Goal: Navigation & Orientation: Find specific page/section

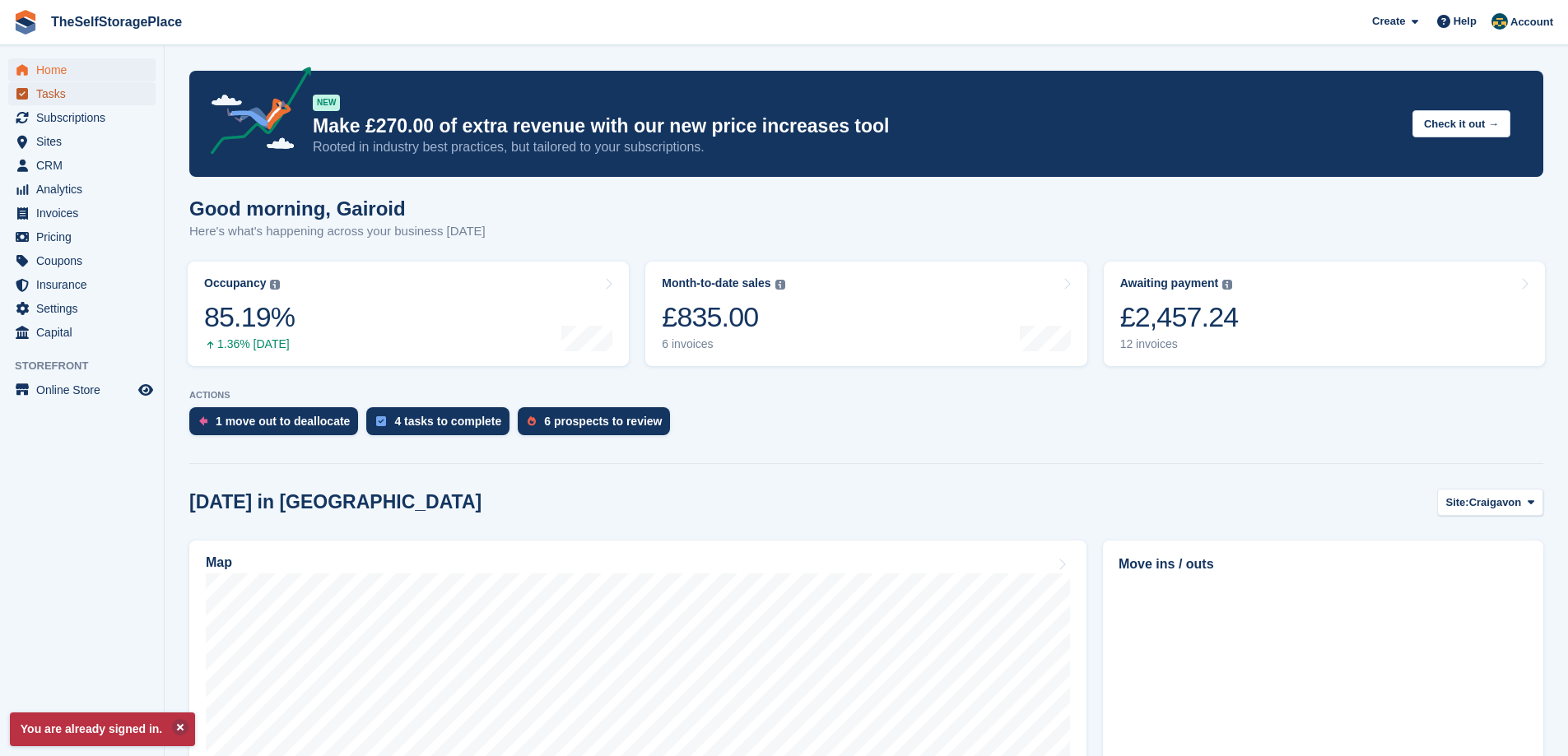
click at [76, 104] on span "Tasks" at bounding box center [85, 94] width 98 height 23
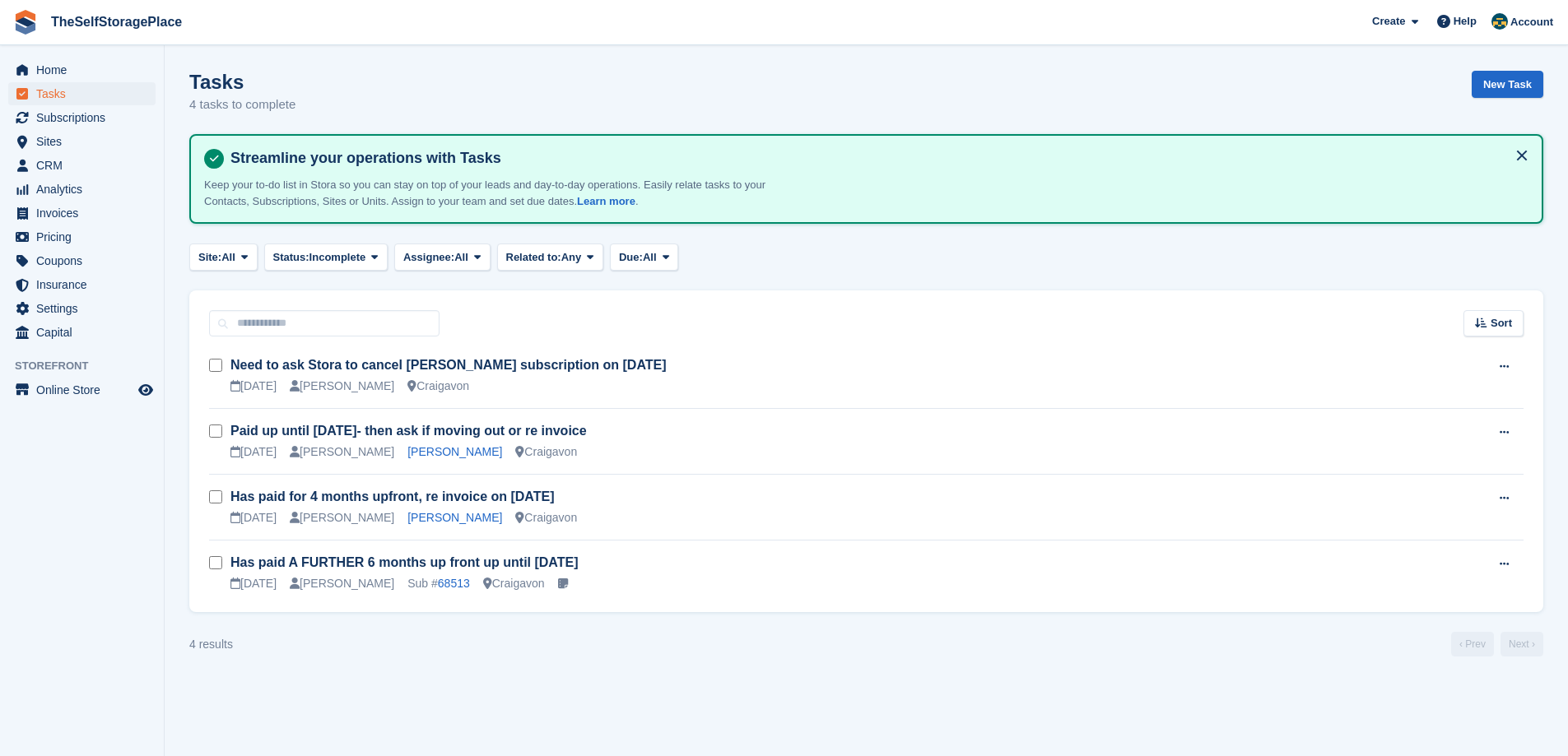
click at [72, 117] on span "Subscriptions" at bounding box center [85, 117] width 98 height 23
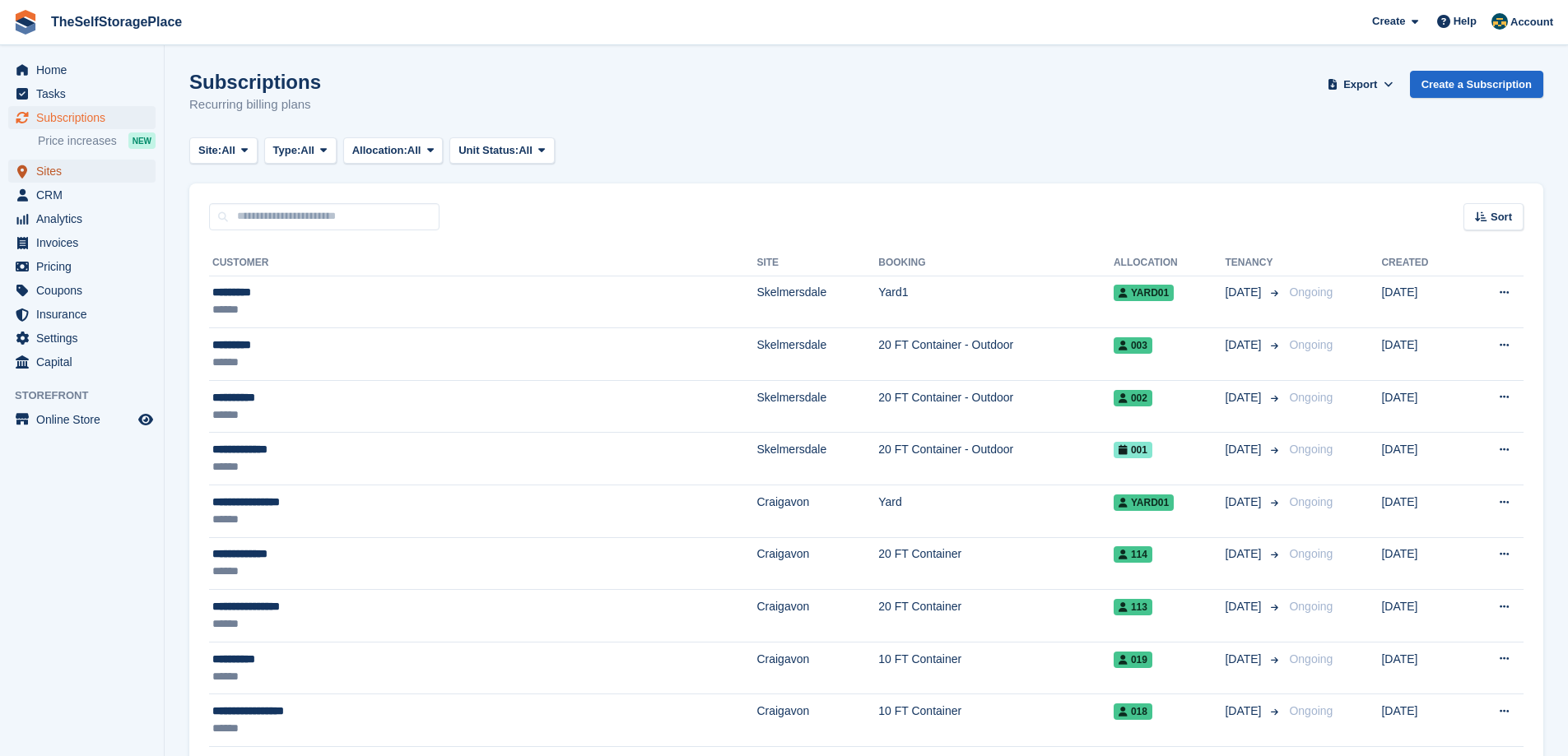
click at [60, 174] on span "Sites" at bounding box center [85, 171] width 98 height 23
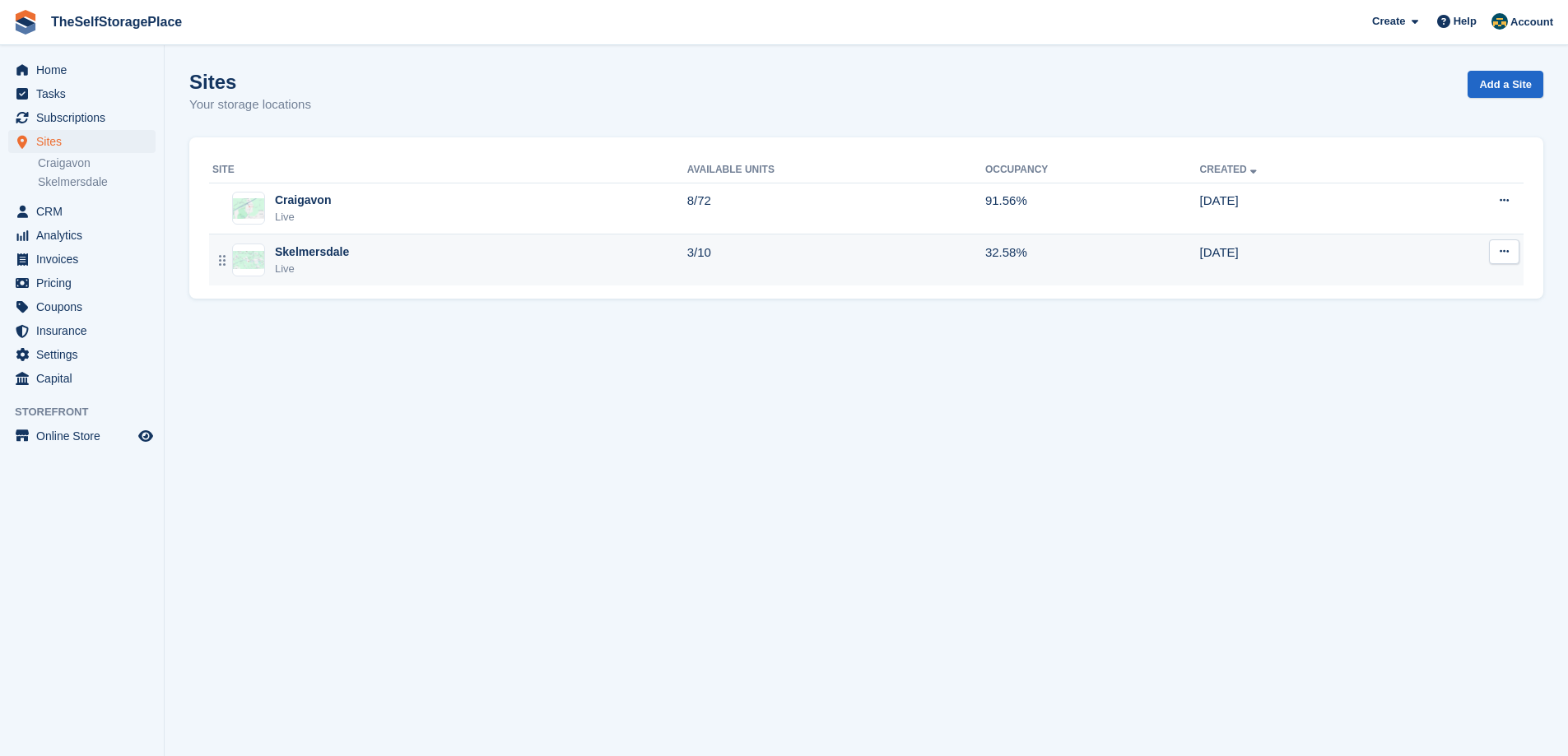
click at [464, 254] on div "Skelmersdale Live" at bounding box center [450, 261] width 474 height 34
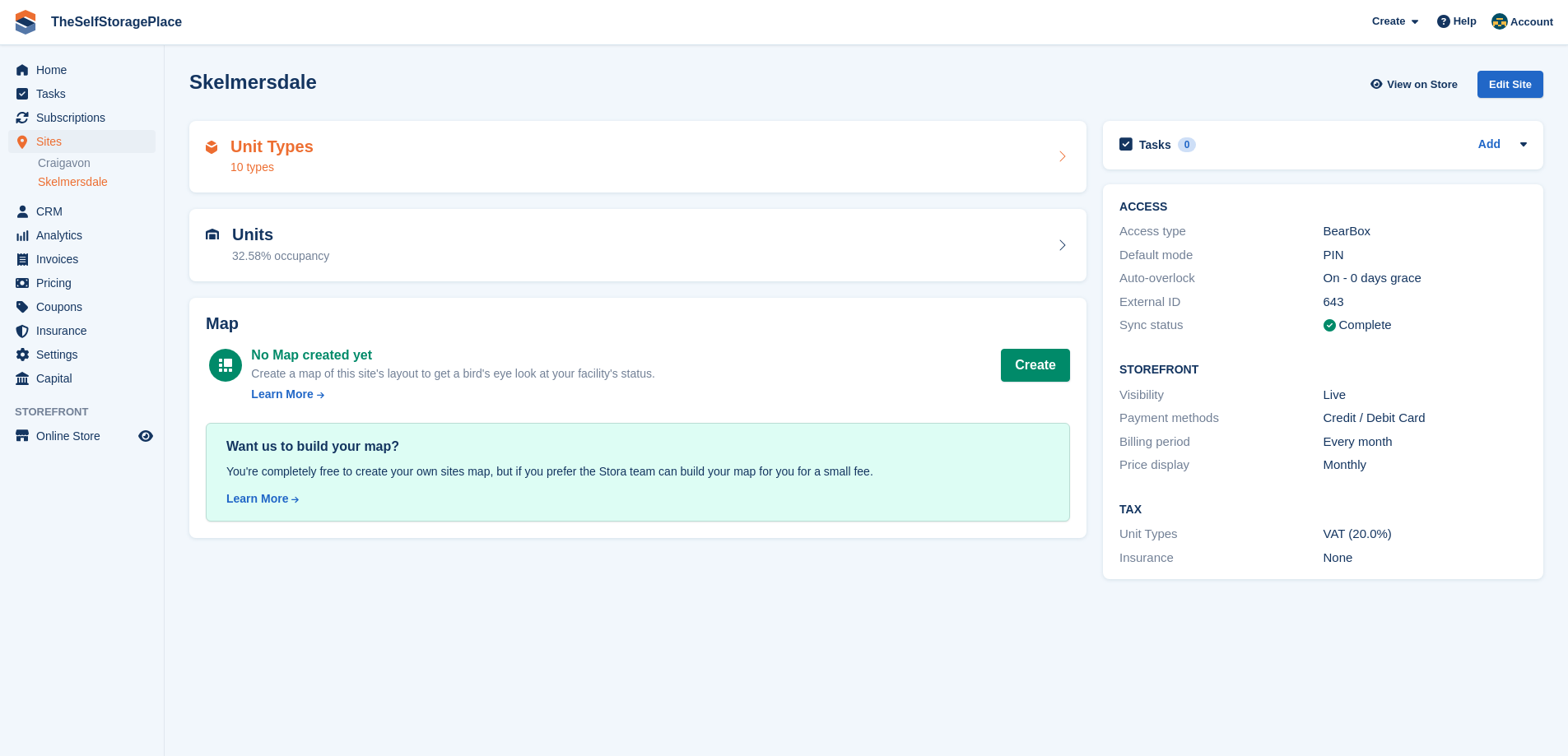
click at [467, 170] on div "Unit Types 10 types" at bounding box center [638, 157] width 864 height 40
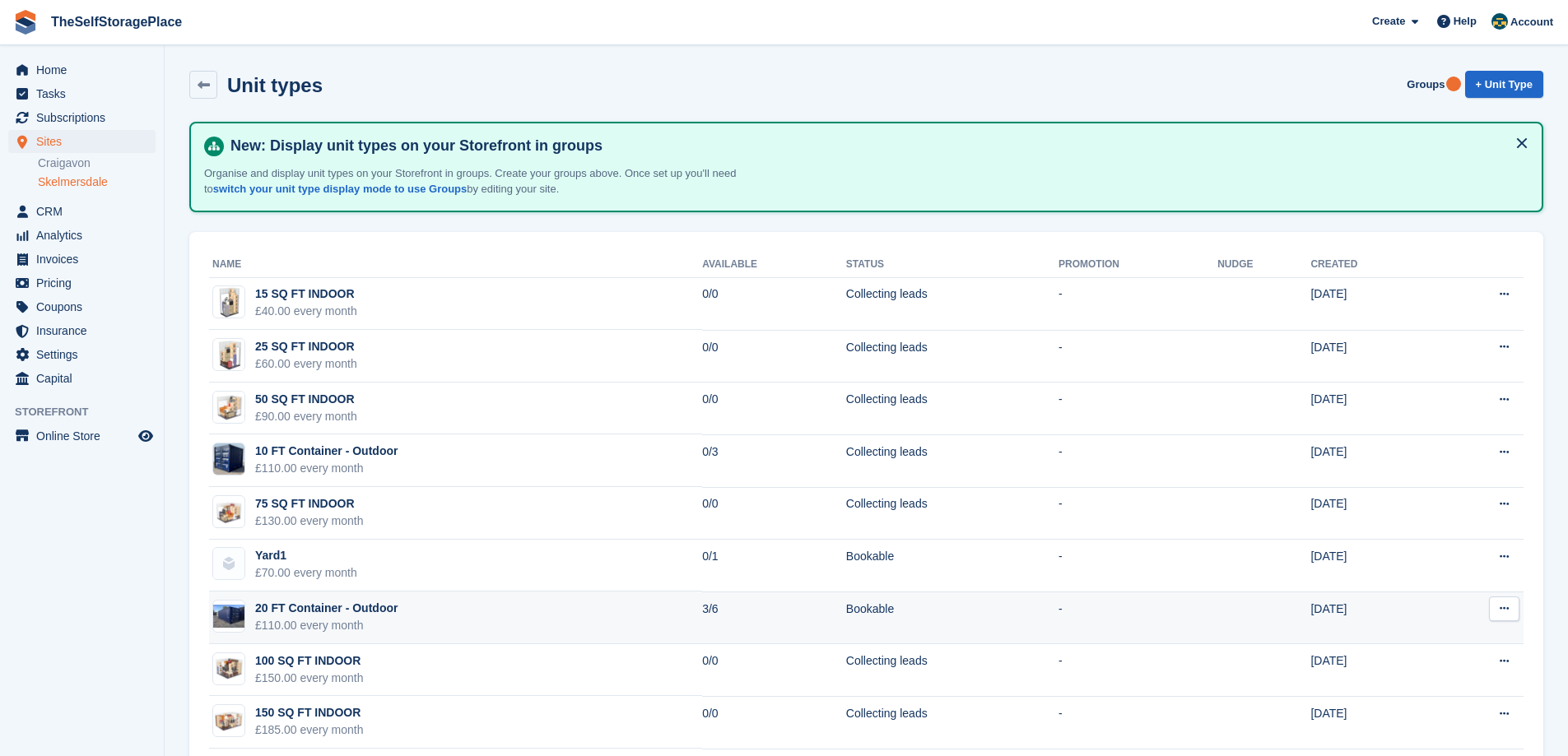
click at [369, 613] on div "20 FT Container - Outdoor" at bounding box center [326, 609] width 143 height 17
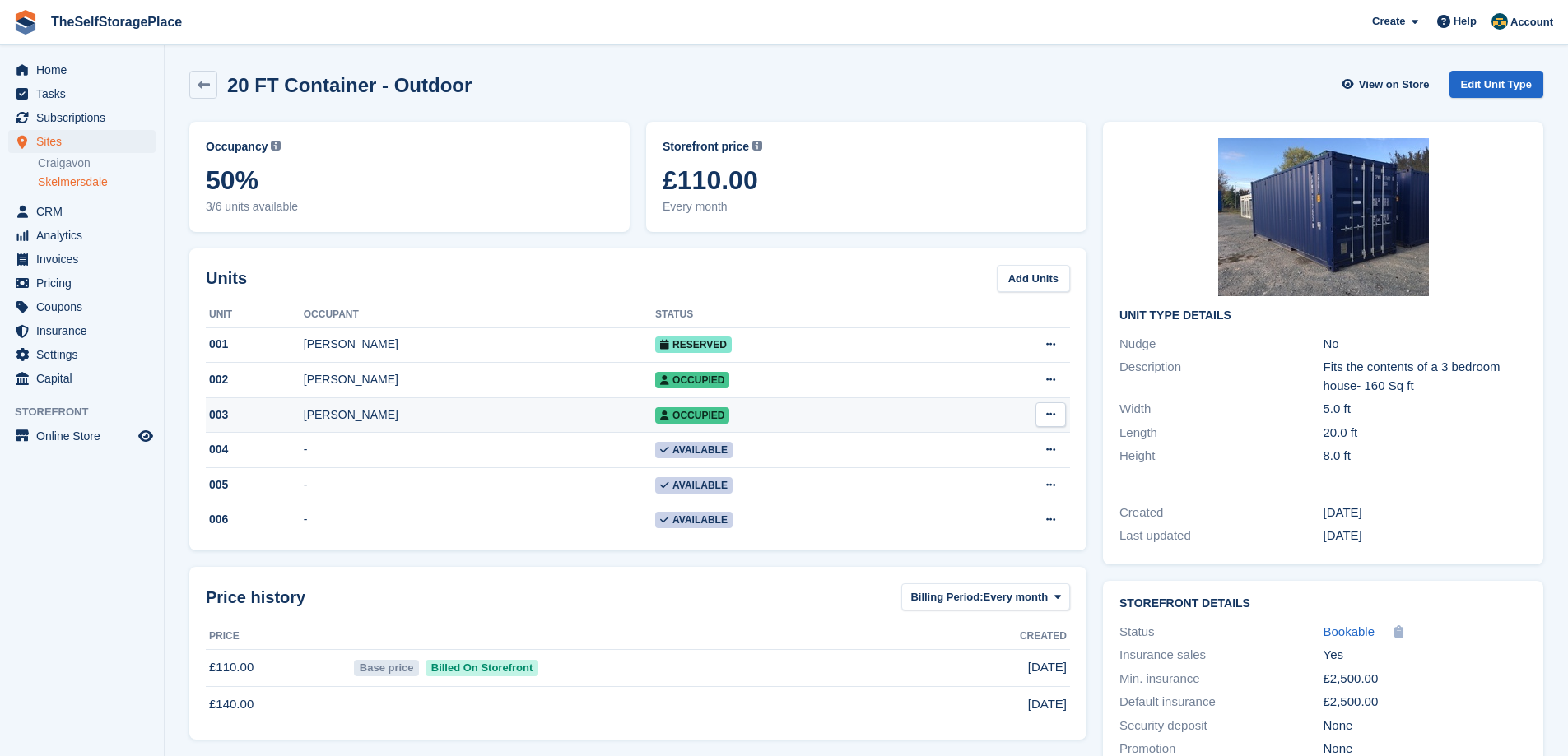
click at [372, 421] on div "Lee coupe" at bounding box center [479, 415] width 352 height 17
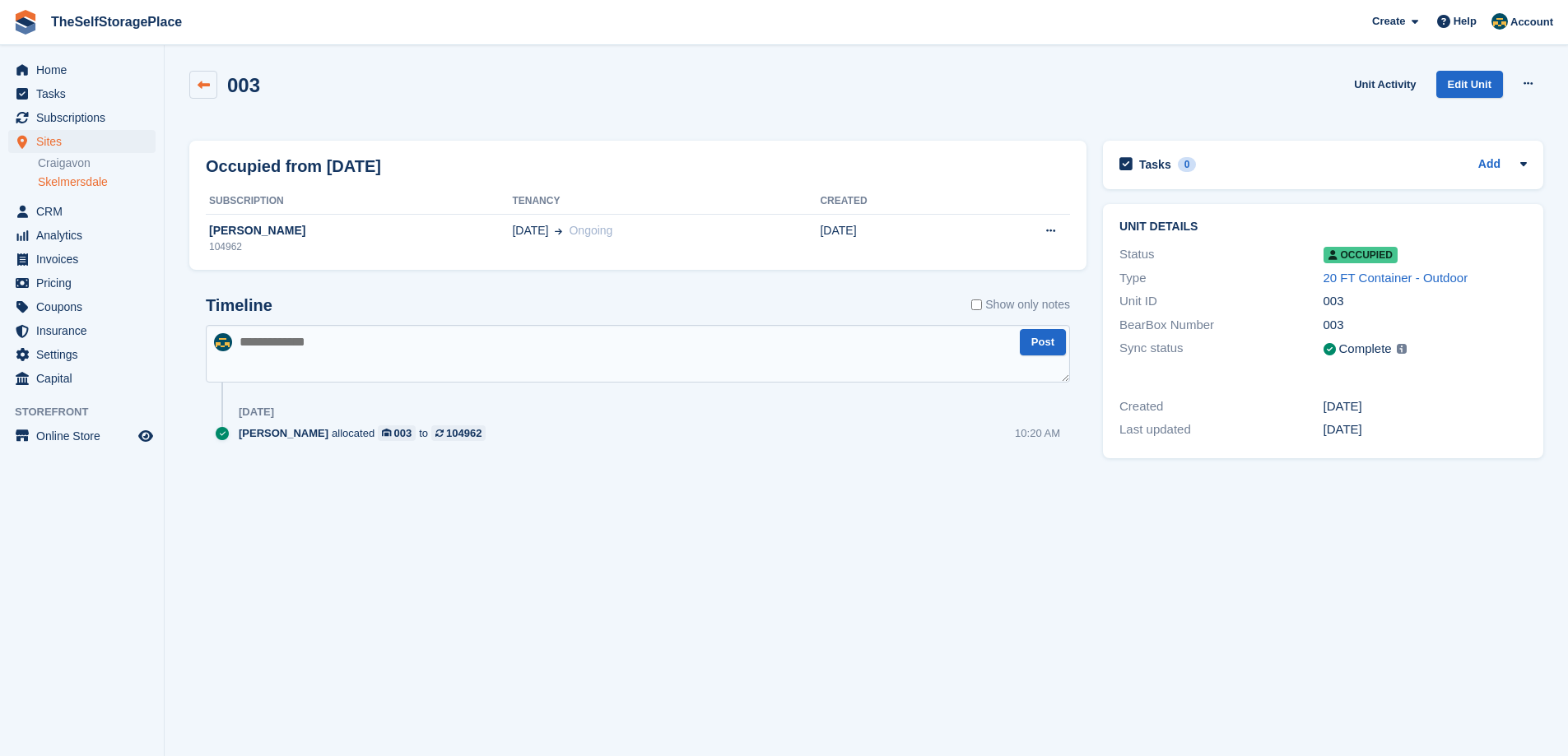
click at [200, 81] on icon at bounding box center [203, 85] width 12 height 12
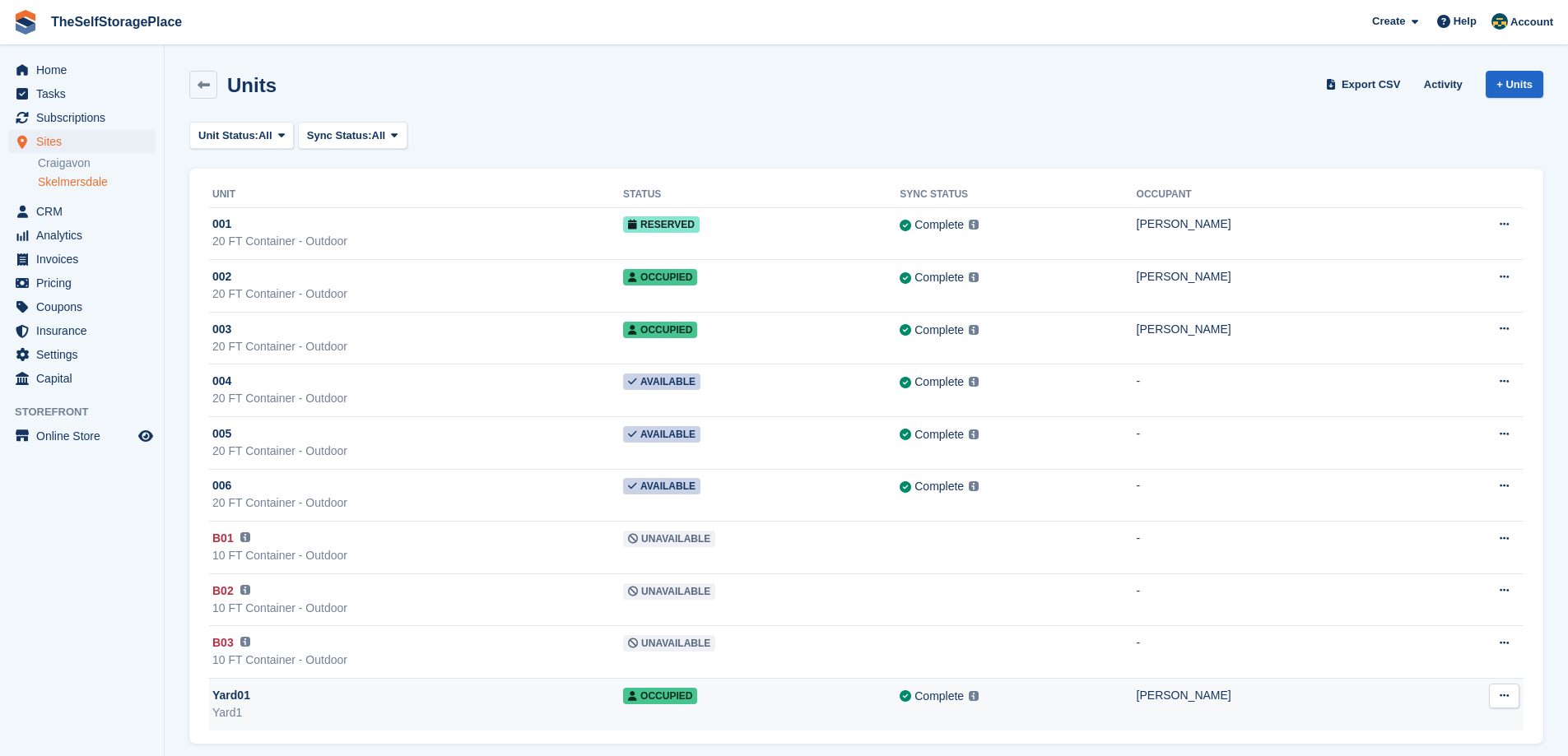
click at [481, 706] on div "Yard1" at bounding box center [418, 713] width 411 height 17
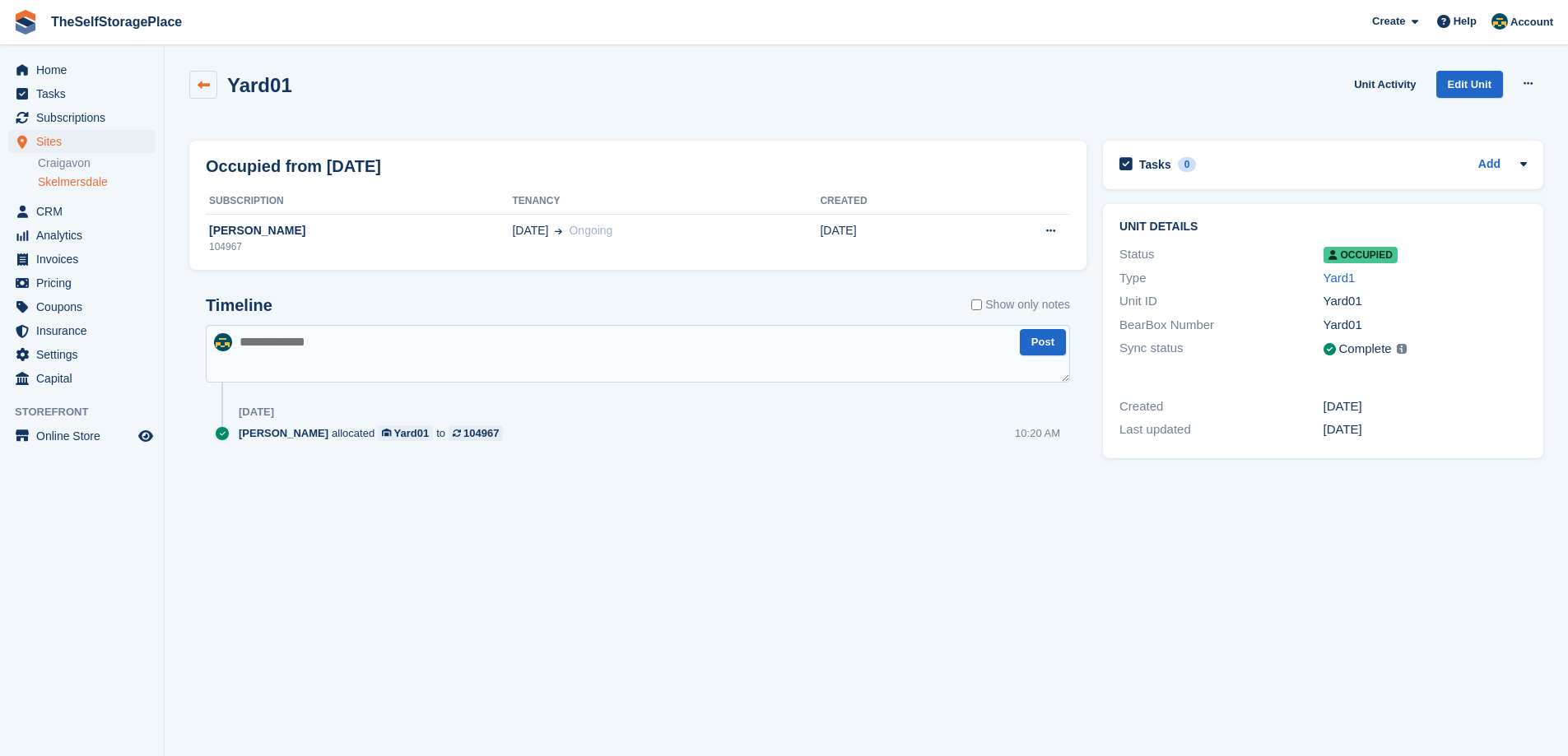
click at [203, 84] on icon at bounding box center [203, 85] width 12 height 12
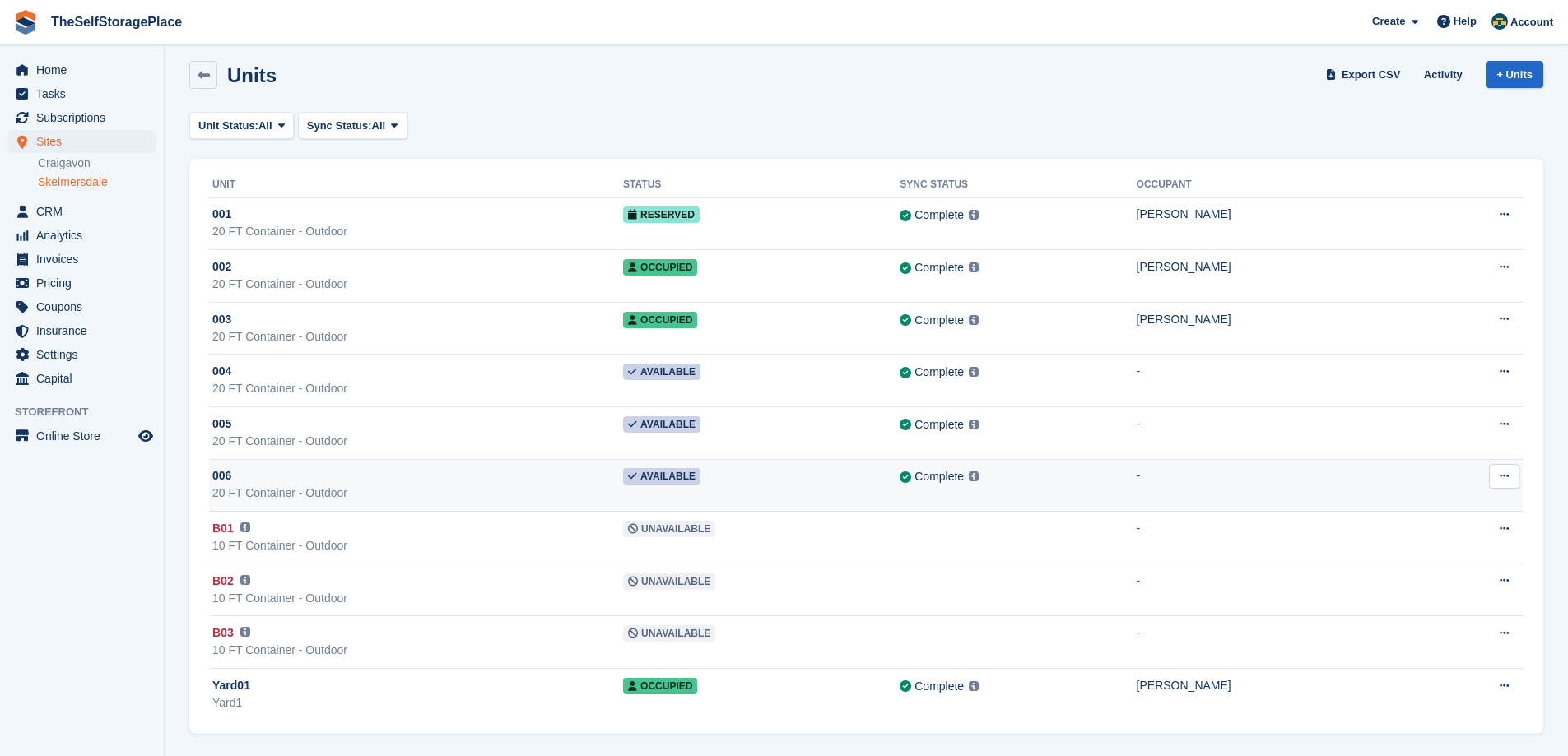
scroll to position [12, 0]
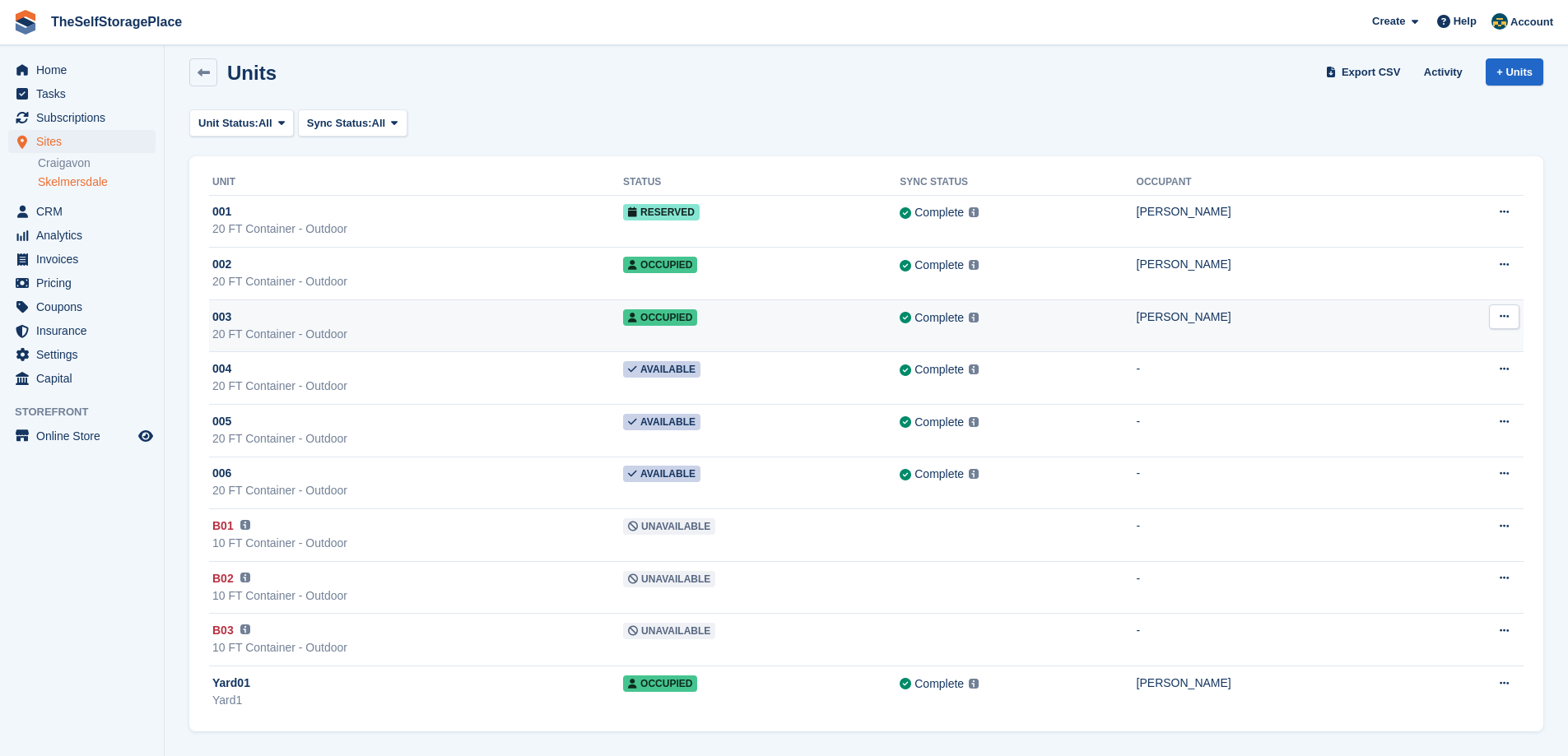
click at [347, 322] on div "003" at bounding box center [418, 318] width 411 height 17
